Goal: Information Seeking & Learning: Learn about a topic

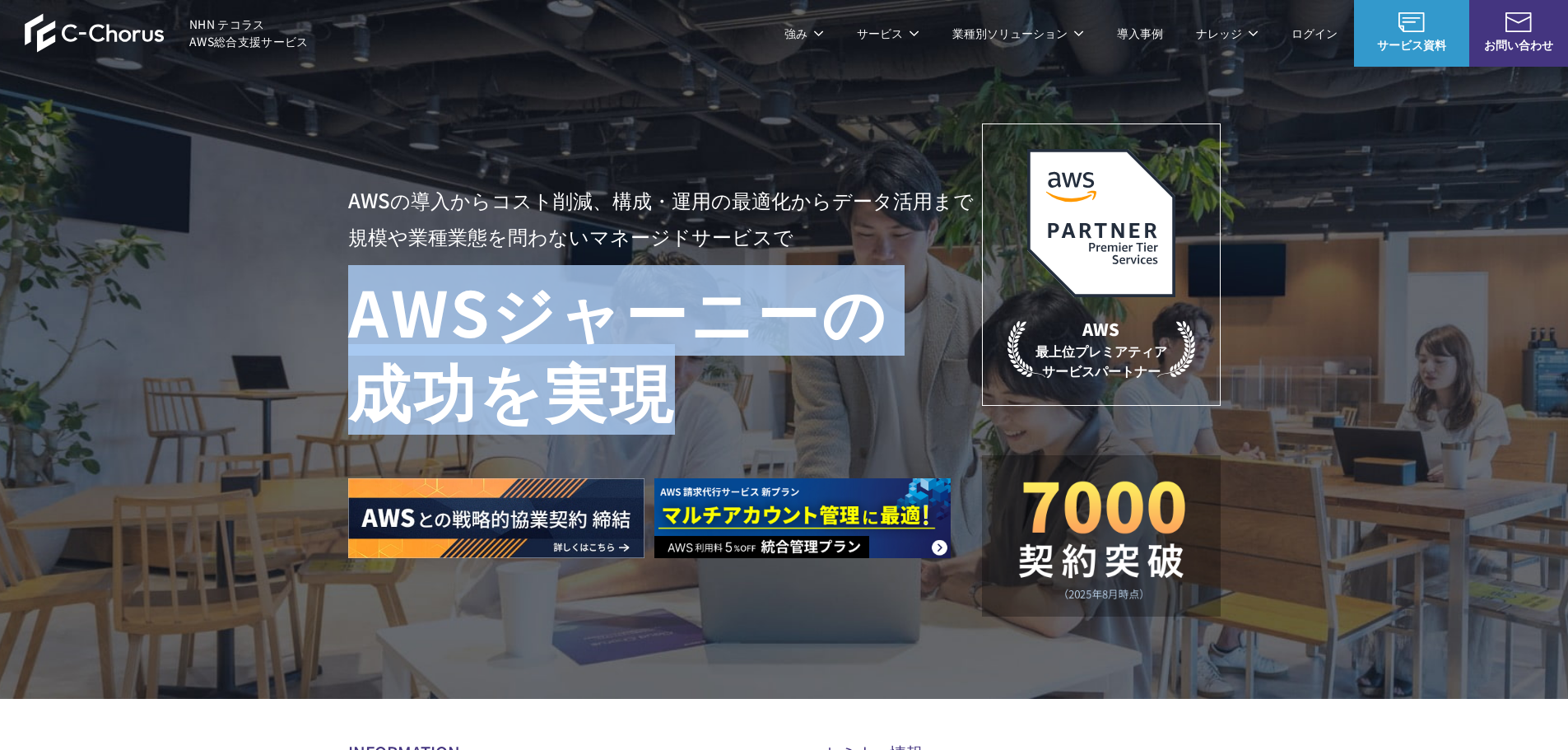
drag, startPoint x: 298, startPoint y: 324, endPoint x: 763, endPoint y: 375, distance: 467.8
click at [763, 375] on div "AWSの導入からコスト削減、 構成・運用の最適化からデータ活用まで 規模や業種業態を問わない マネージドサービスで AWS ジャーニーの 成功を実現 AWS …" at bounding box center [784, 349] width 1568 height 698
click at [765, 375] on h1 "AWS ジャーニーの 成功を実現" at bounding box center [665, 350] width 634 height 158
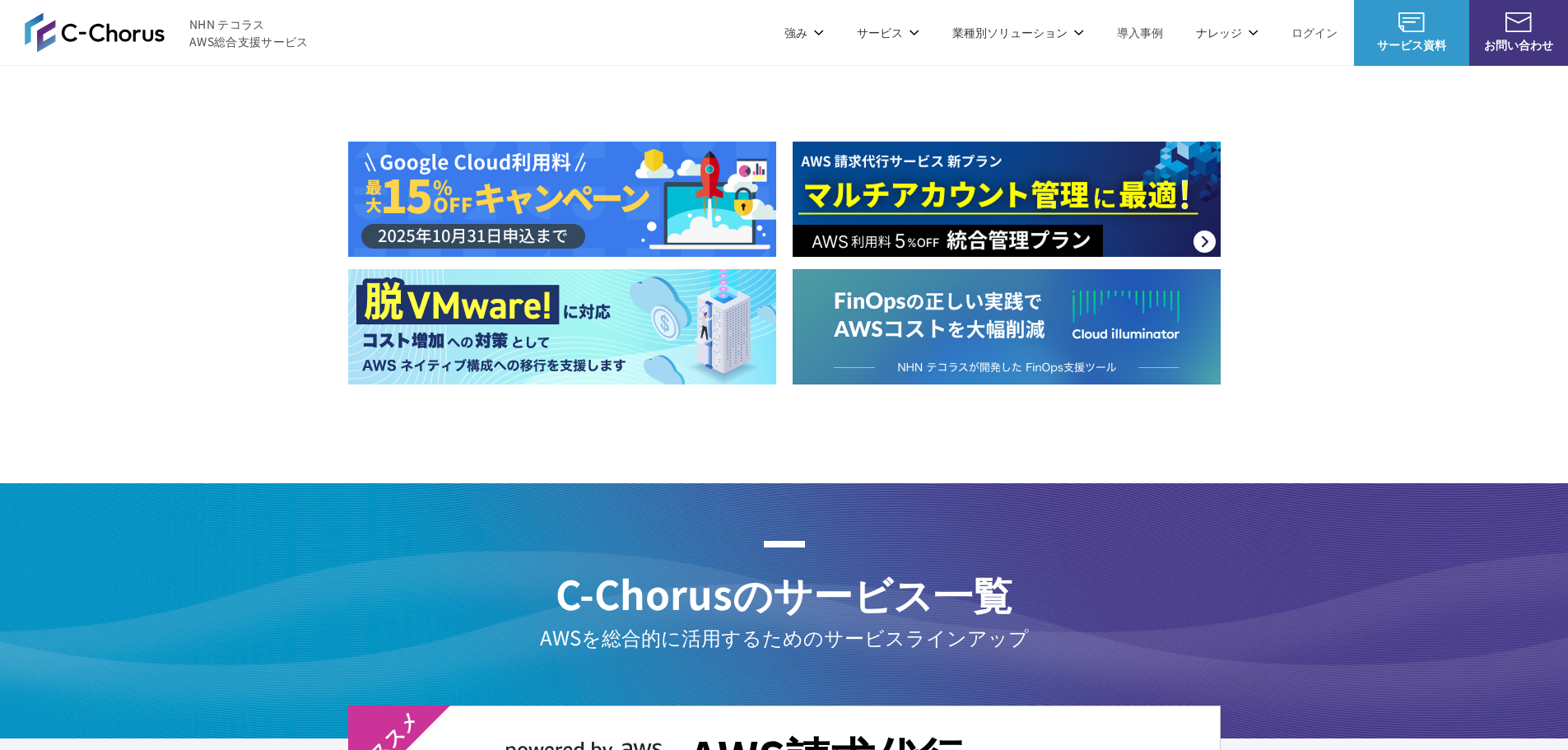
scroll to position [1537, 0]
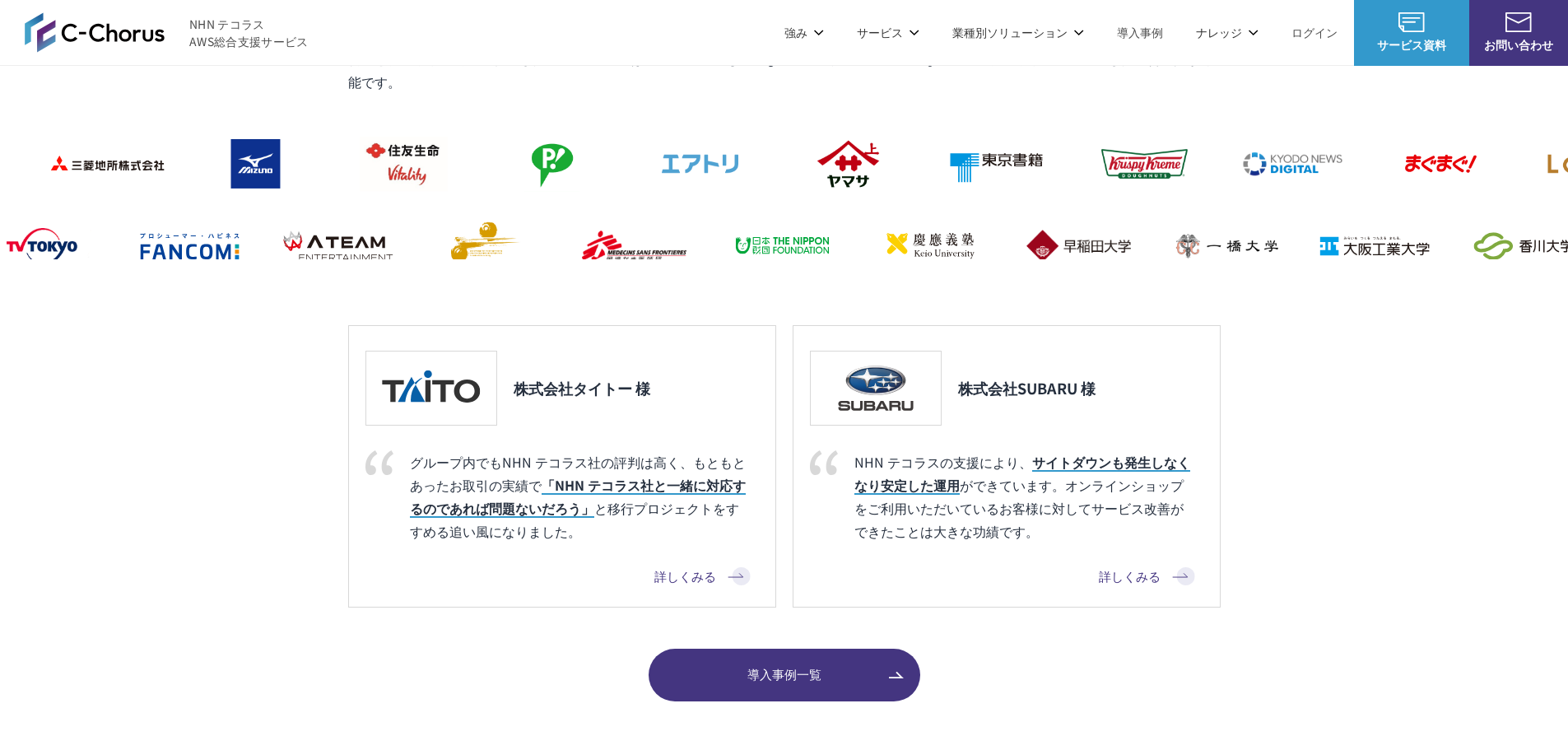
click at [702, 577] on link "詳しくみる" at bounding box center [702, 577] width 97 height 20
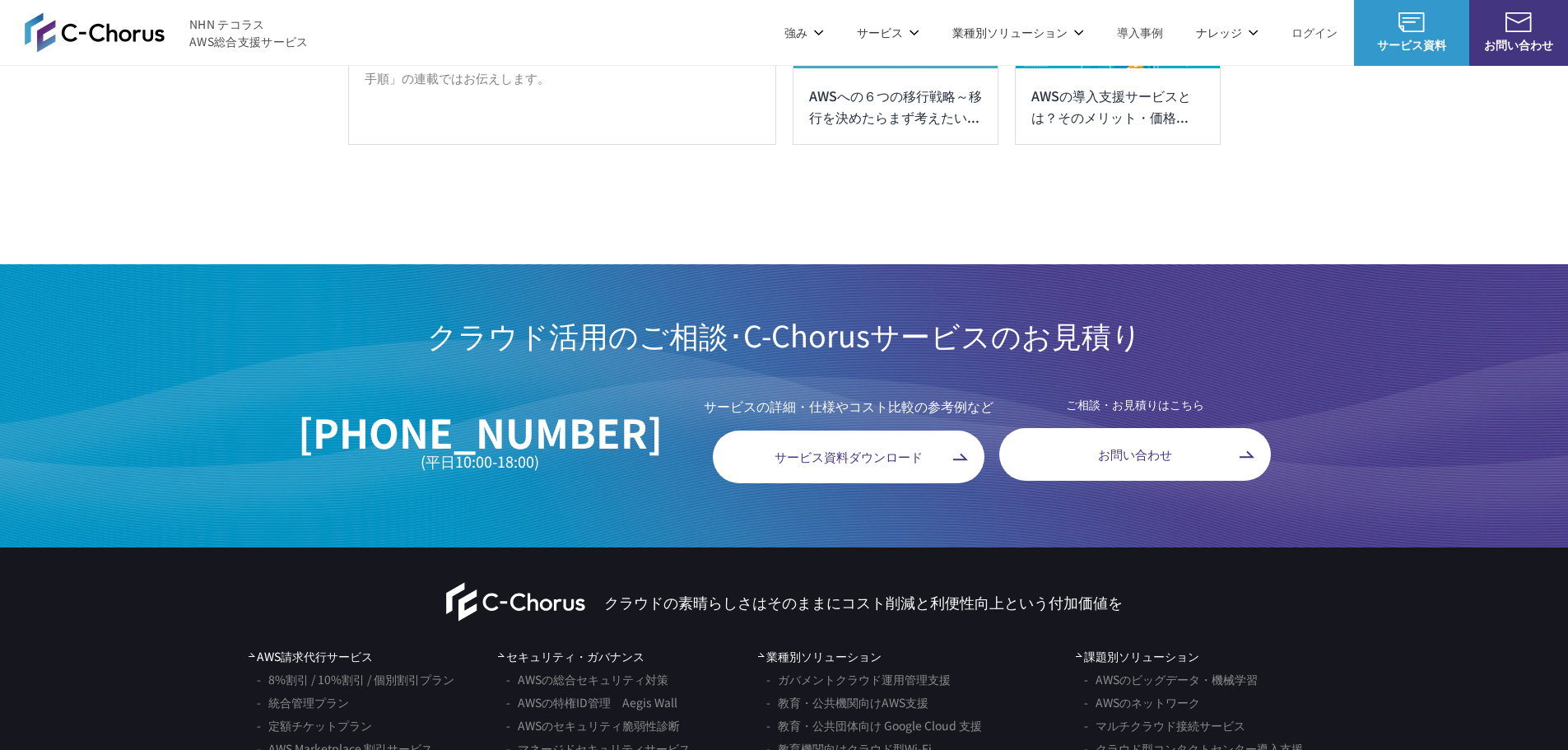
scroll to position [9547, 0]
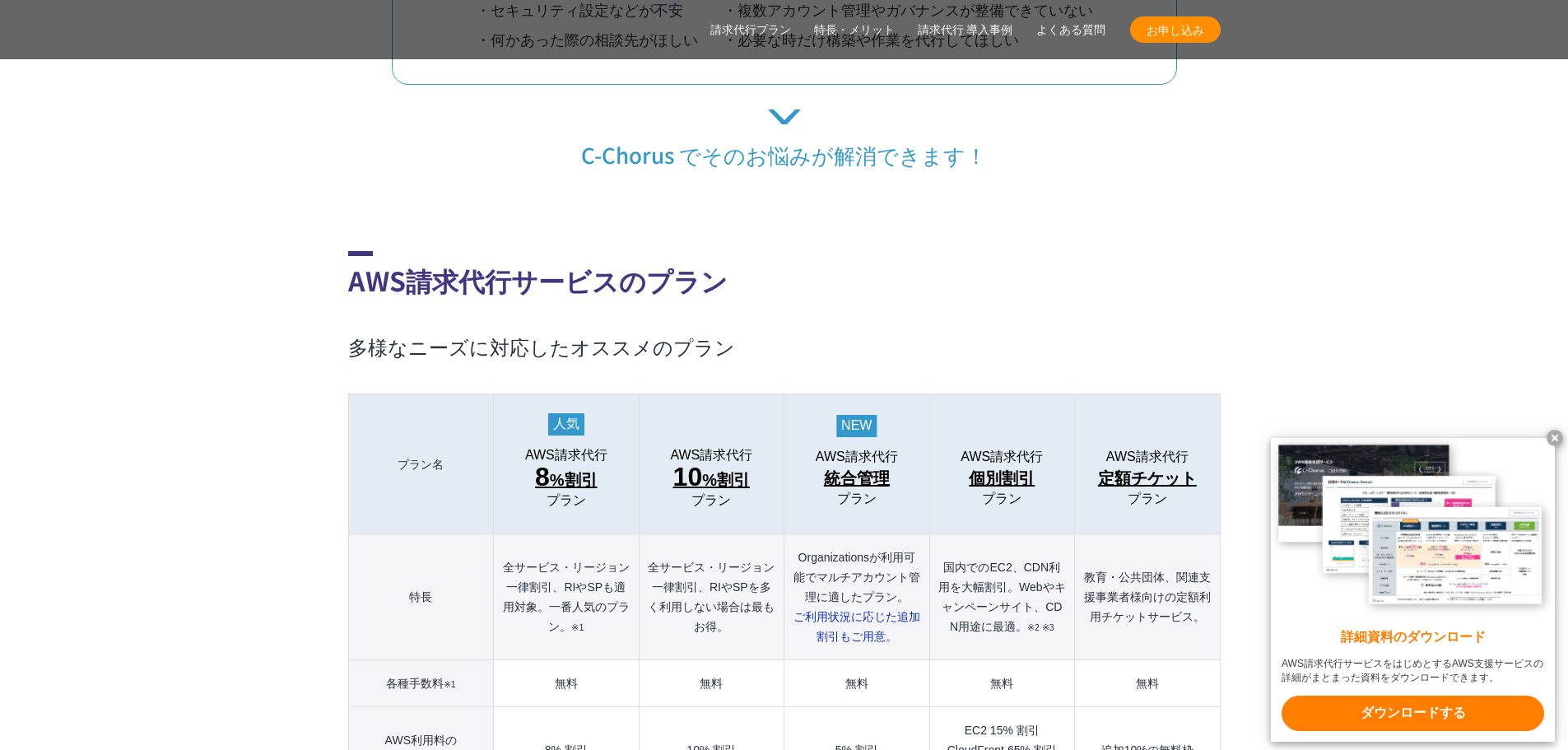
click at [734, 463] on span "10 %割引" at bounding box center [711, 478] width 77 height 30
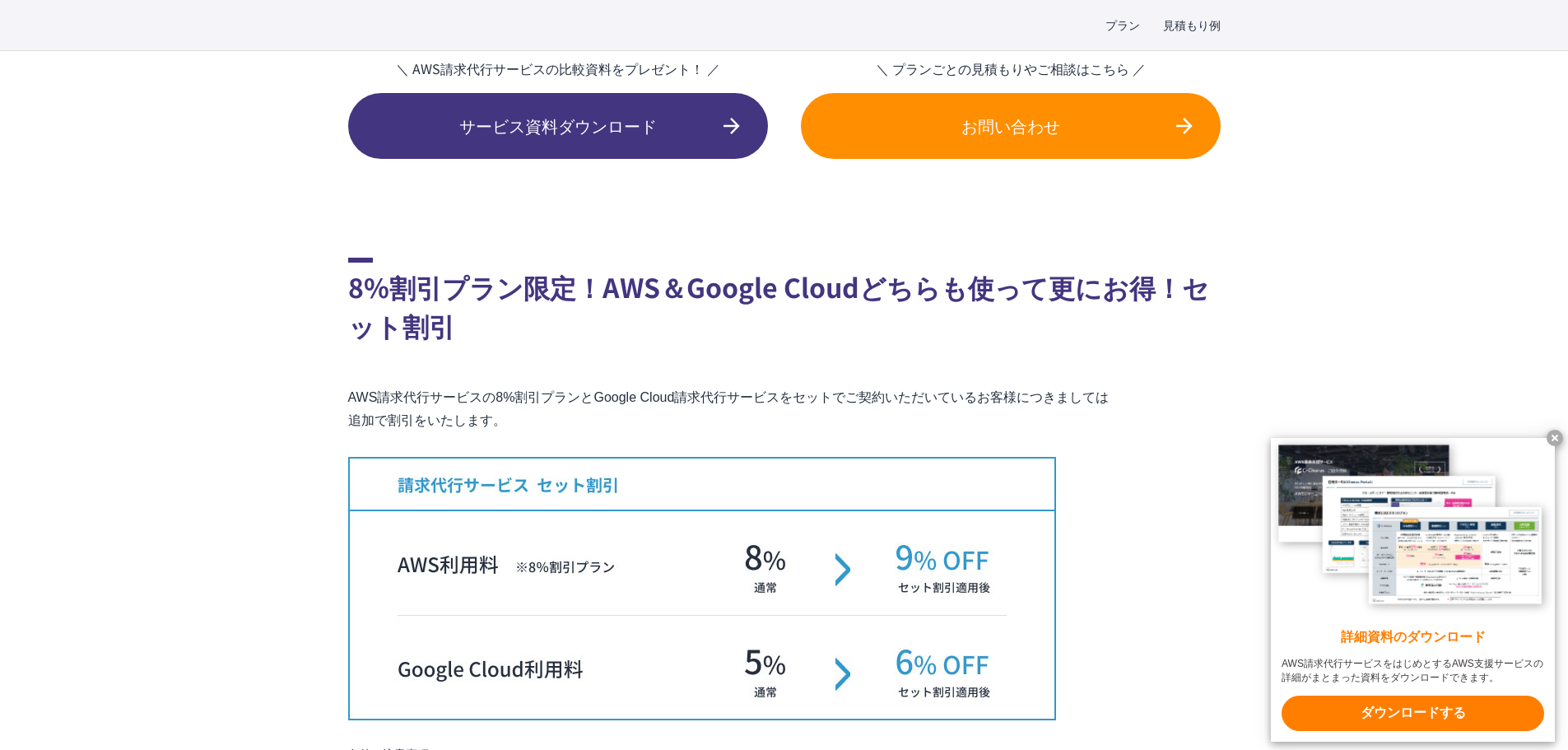
scroll to position [2633, 0]
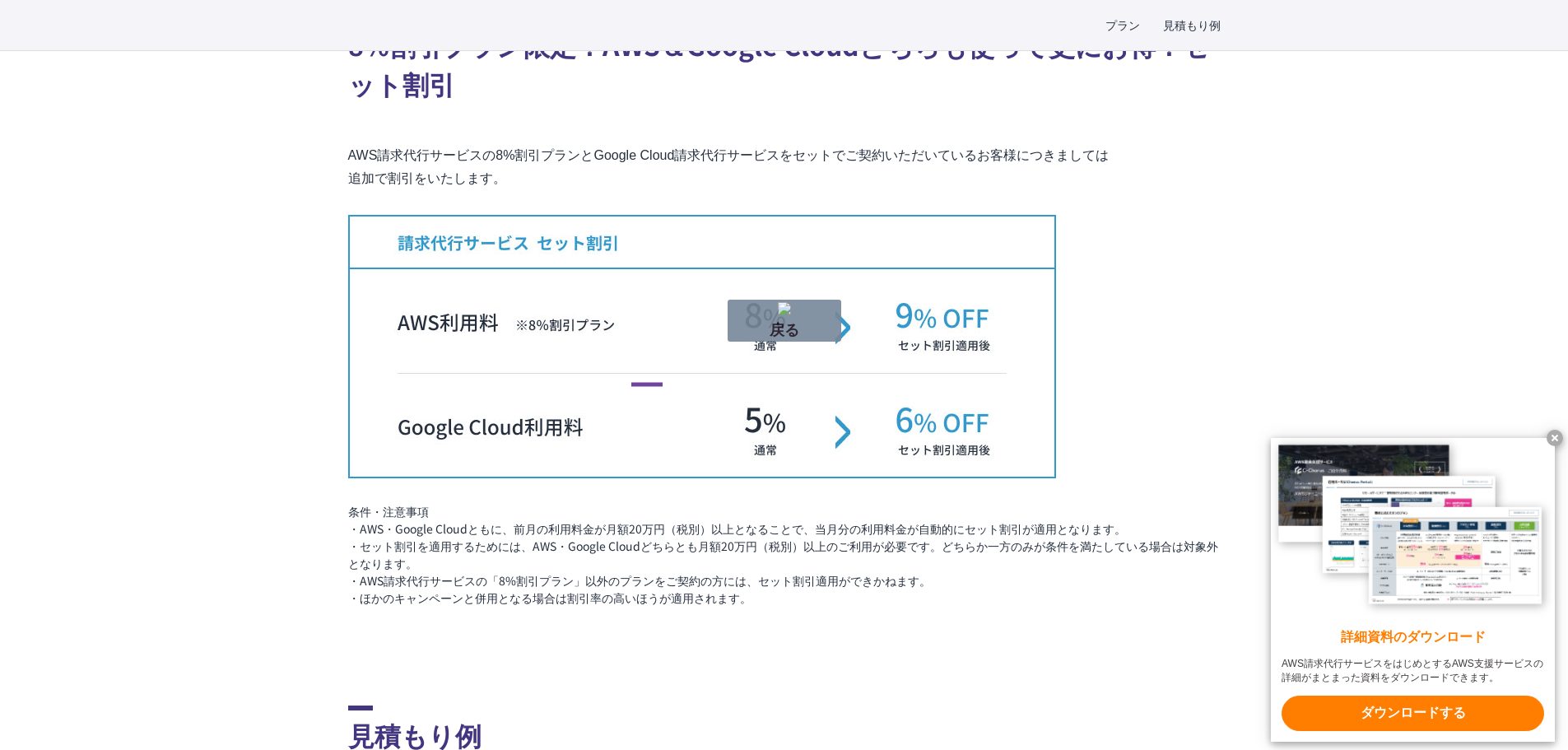
drag, startPoint x: 667, startPoint y: 384, endPoint x: 604, endPoint y: 385, distance: 63.0
